Goal: Task Accomplishment & Management: Manage account settings

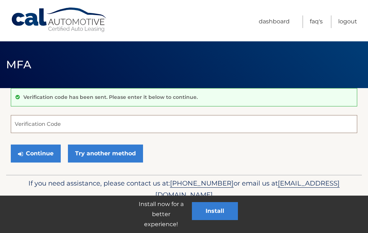
click at [40, 129] on input "Verification Code" at bounding box center [184, 124] width 347 height 18
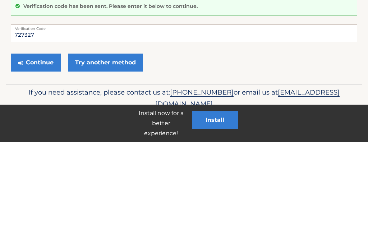
type input "727327"
click at [40, 145] on button "Continue" at bounding box center [36, 154] width 50 height 18
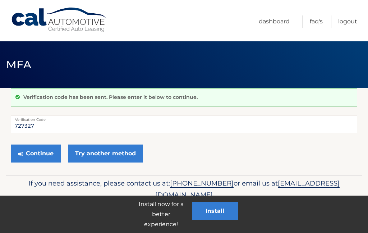
click at [45, 156] on button "Continue" at bounding box center [36, 154] width 50 height 18
click at [40, 156] on button "Continue" at bounding box center [36, 154] width 50 height 18
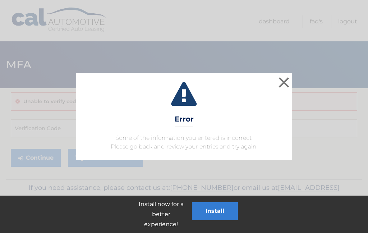
click at [283, 82] on button "×" at bounding box center [284, 82] width 14 height 14
click at [283, 87] on button "×" at bounding box center [284, 82] width 14 height 14
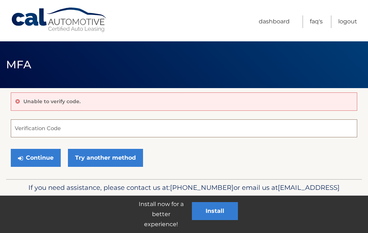
click at [31, 132] on input "Verification Code" at bounding box center [184, 128] width 347 height 18
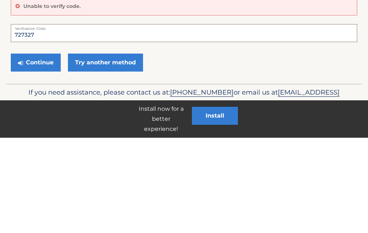
type input "727327"
click at [43, 149] on button "Continue" at bounding box center [36, 158] width 50 height 18
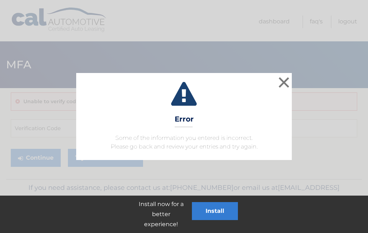
click at [285, 86] on button "×" at bounding box center [284, 82] width 14 height 14
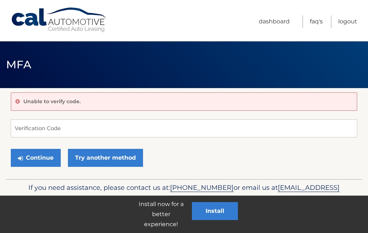
click at [350, 22] on link "Logout" at bounding box center [347, 21] width 19 height 13
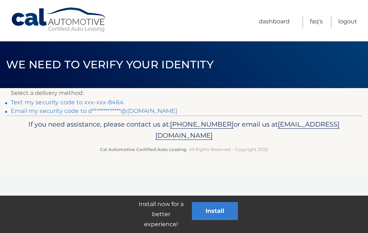
click at [96, 102] on link "Text my security code to xxx-xxx-8464" at bounding box center [67, 102] width 113 height 7
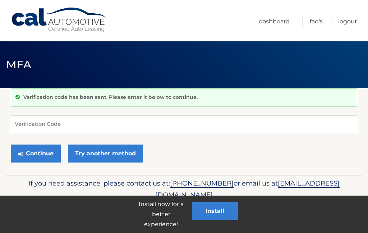
click at [42, 132] on input "Verification Code" at bounding box center [184, 124] width 347 height 18
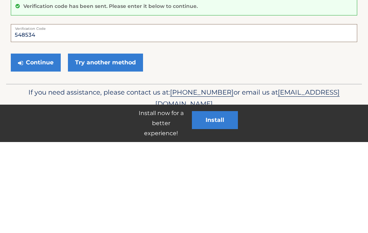
type input "548534"
click at [42, 145] on button "Continue" at bounding box center [36, 154] width 50 height 18
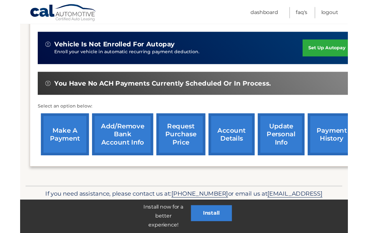
scroll to position [201, 0]
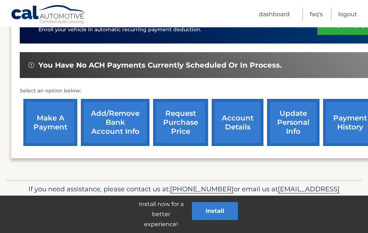
click at [111, 122] on link "Add/Remove bank account info" at bounding box center [115, 122] width 69 height 47
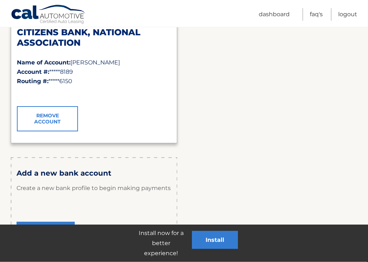
scroll to position [130, 0]
click at [54, 116] on link "Remove Account" at bounding box center [47, 118] width 61 height 25
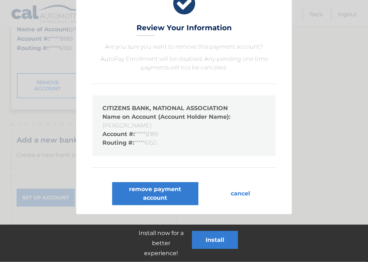
scroll to position [170, 0]
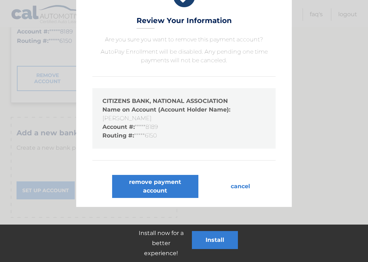
click at [163, 186] on button "remove payment account" at bounding box center [155, 186] width 86 height 23
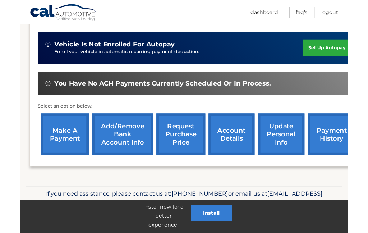
scroll to position [201, 0]
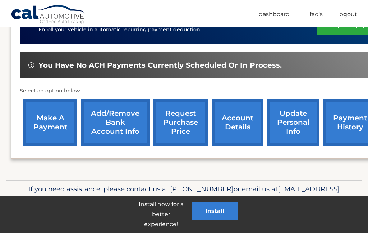
click at [115, 118] on link "Add/Remove bank account info" at bounding box center [115, 122] width 69 height 47
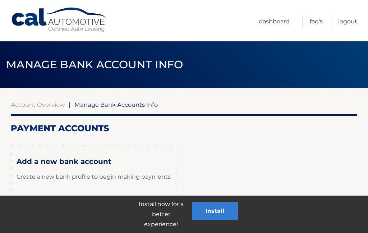
click at [92, 166] on p "Create a new bank profile to begin making payments" at bounding box center [94, 177] width 155 height 22
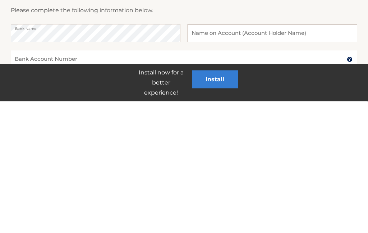
click at [211, 156] on input "text" at bounding box center [273, 165] width 170 height 18
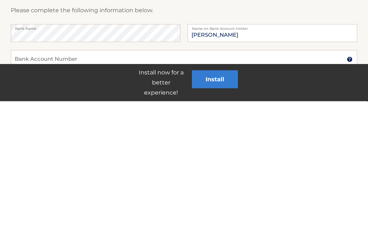
scroll to position [132, 0]
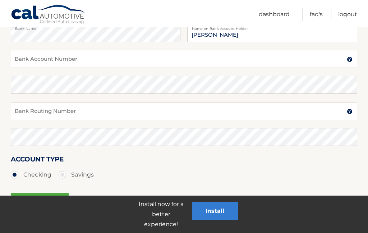
type input "[PERSON_NAME]"
click at [69, 60] on input "Bank Account Number" at bounding box center [184, 59] width 347 height 18
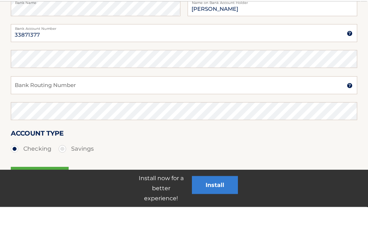
scroll to position [158, 0]
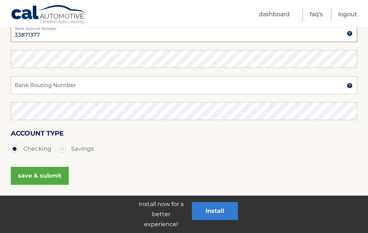
type input "33871377"
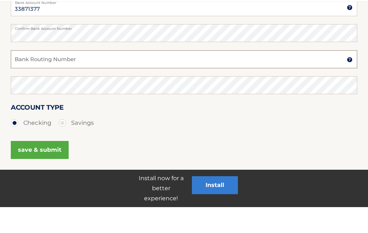
click at [61, 76] on input "Bank Routing Number" at bounding box center [184, 85] width 347 height 18
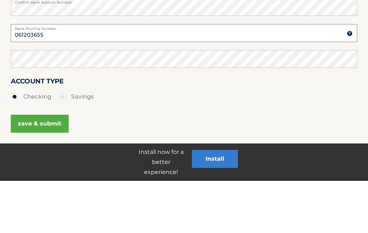
type input "061203655"
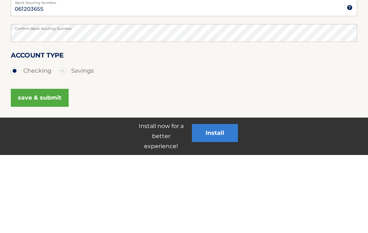
scroll to position [183, 0]
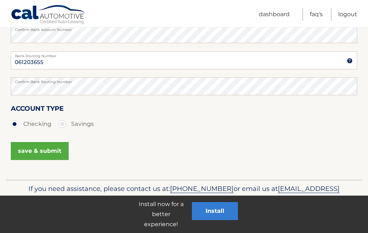
click at [37, 154] on button "save & submit" at bounding box center [40, 151] width 58 height 18
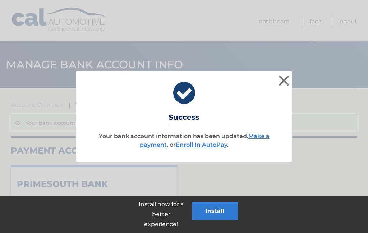
click at [286, 83] on button "×" at bounding box center [284, 80] width 14 height 14
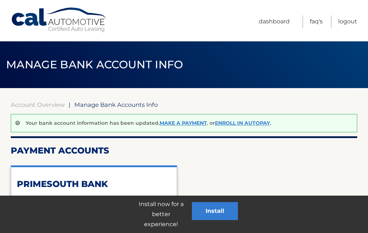
click at [190, 125] on link "Make a payment" at bounding box center [183, 123] width 47 height 6
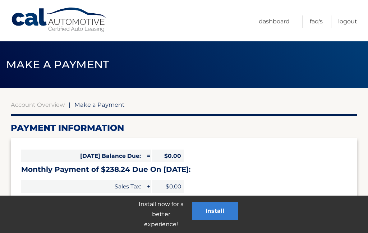
select select "MGFkMDhkYjgtMjIyYi00M2ZmLTlmNzctNWM3NjhlYTdiMTJh"
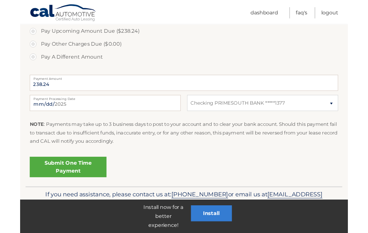
scroll to position [279, 0]
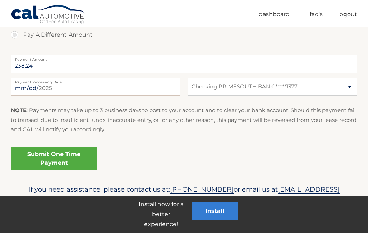
click at [57, 156] on link "Submit One Time Payment" at bounding box center [54, 158] width 86 height 23
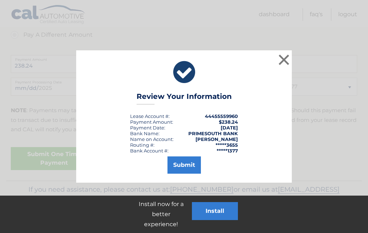
click at [188, 164] on button "Submit" at bounding box center [184, 164] width 33 height 17
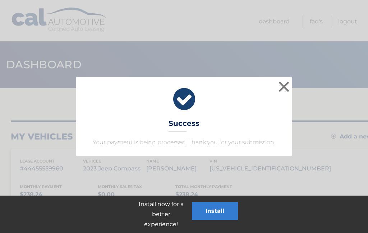
click at [285, 88] on button "×" at bounding box center [284, 86] width 14 height 14
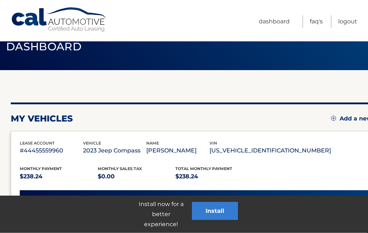
scroll to position [27, 0]
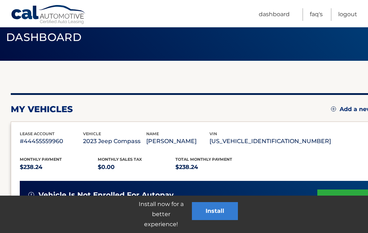
click at [349, 15] on link "Logout" at bounding box center [347, 14] width 19 height 13
